Goal: Navigation & Orientation: Find specific page/section

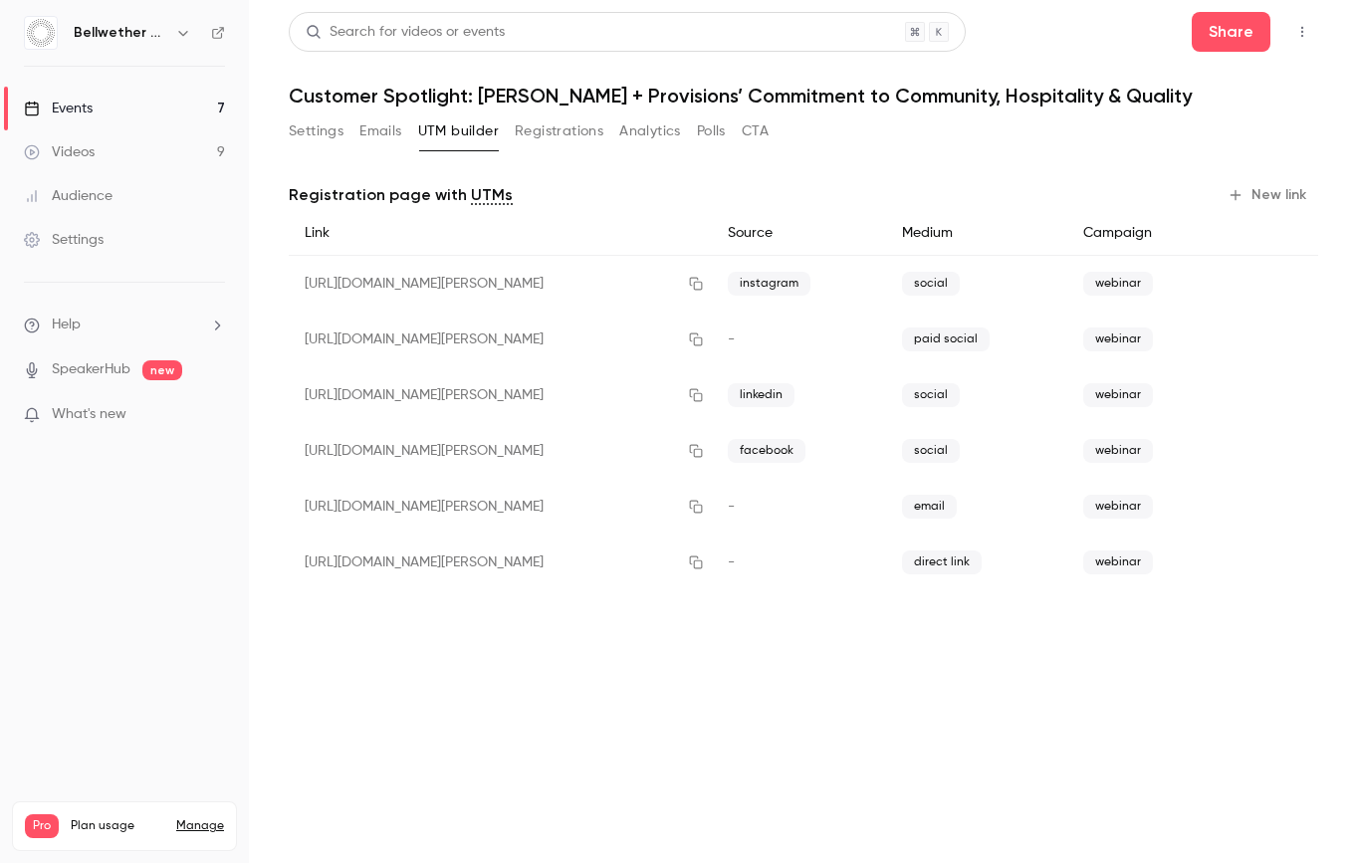
click at [123, 96] on link "Events 7" at bounding box center [124, 109] width 249 height 44
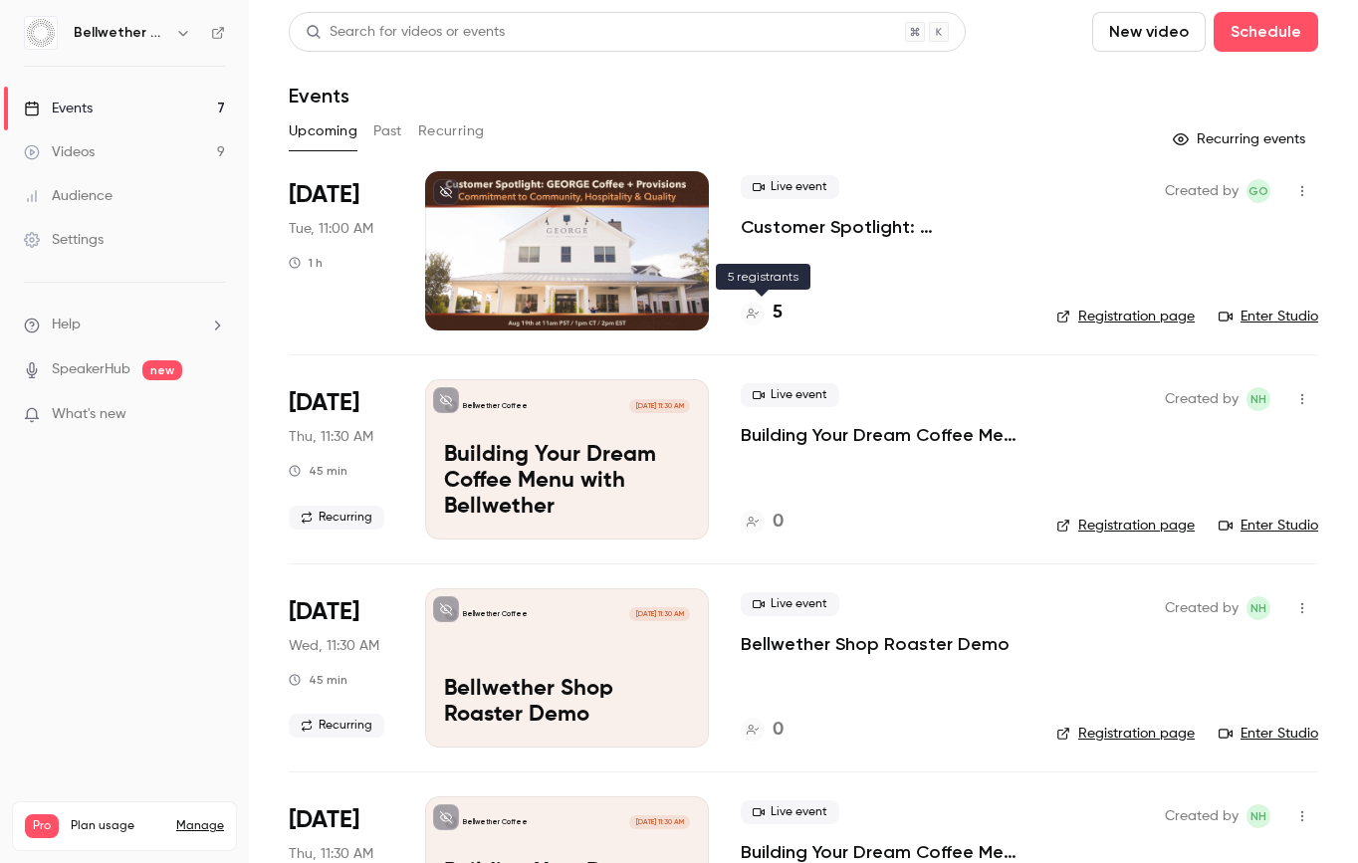
click at [769, 317] on div "5" at bounding box center [762, 313] width 42 height 27
